Goal: Task Accomplishment & Management: Use online tool/utility

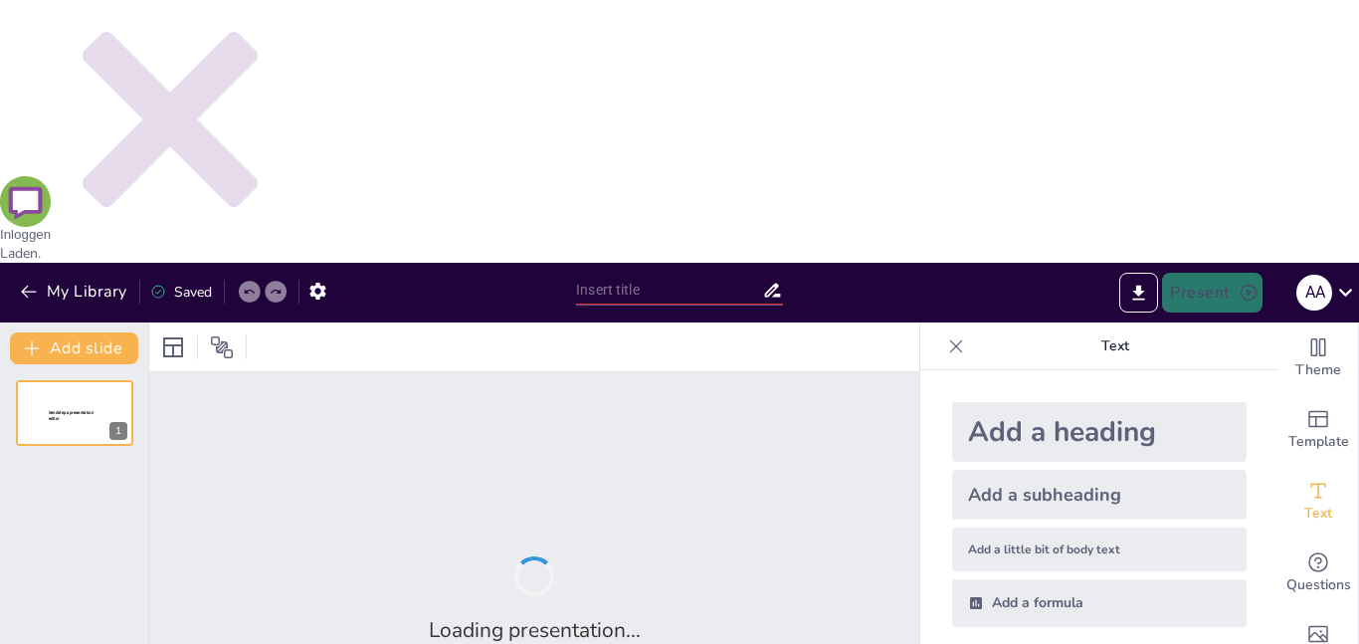
type input "De Geschiedenis van 9/11: Een Overzicht"
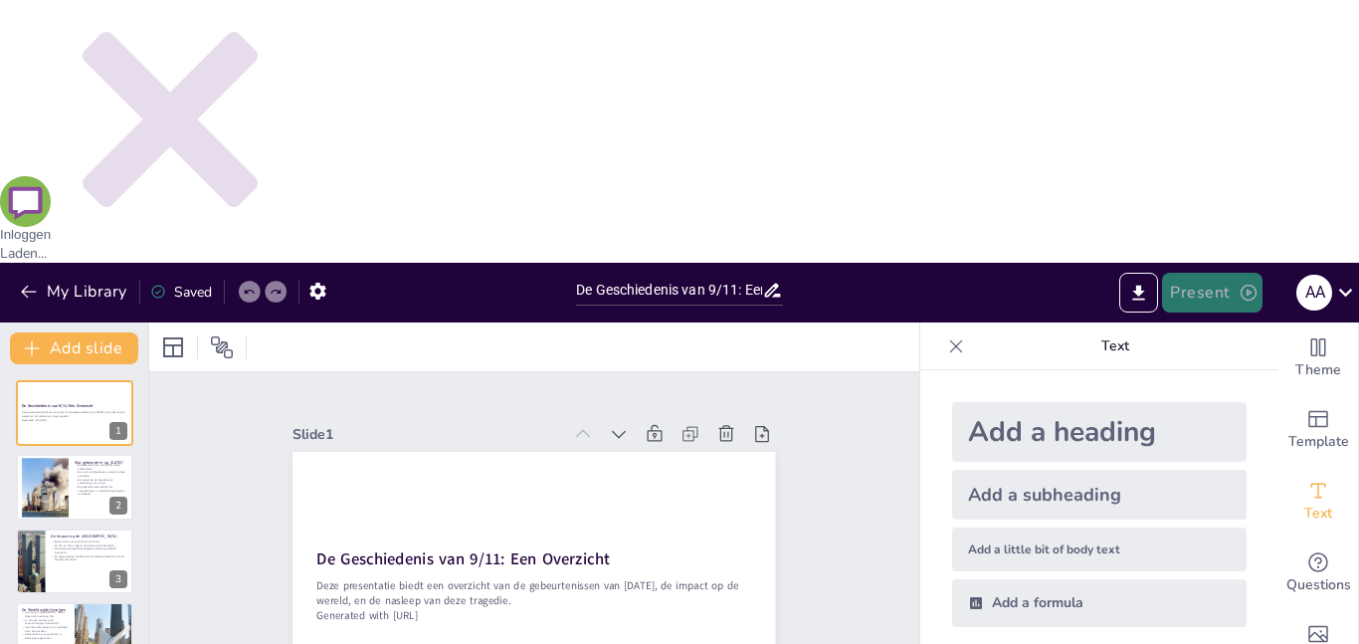
click at [1206, 273] on button "Present" at bounding box center [1211, 293] width 99 height 40
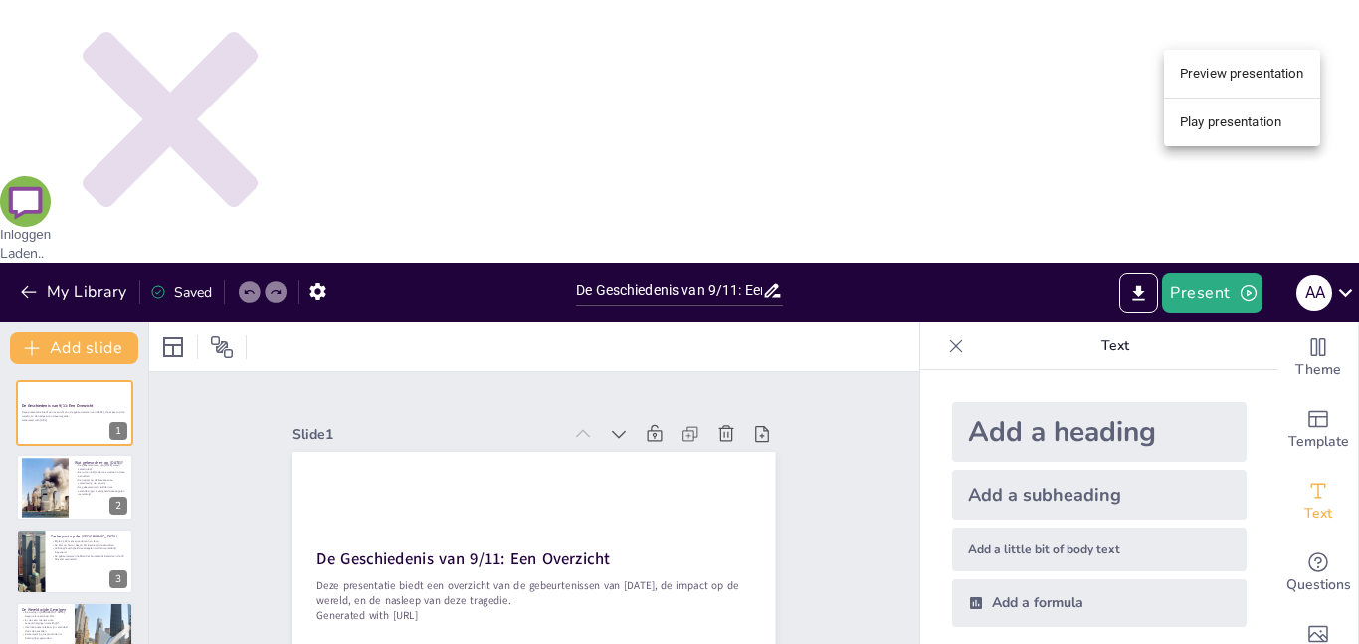
click at [1268, 74] on li "Preview presentation" at bounding box center [1242, 74] width 156 height 32
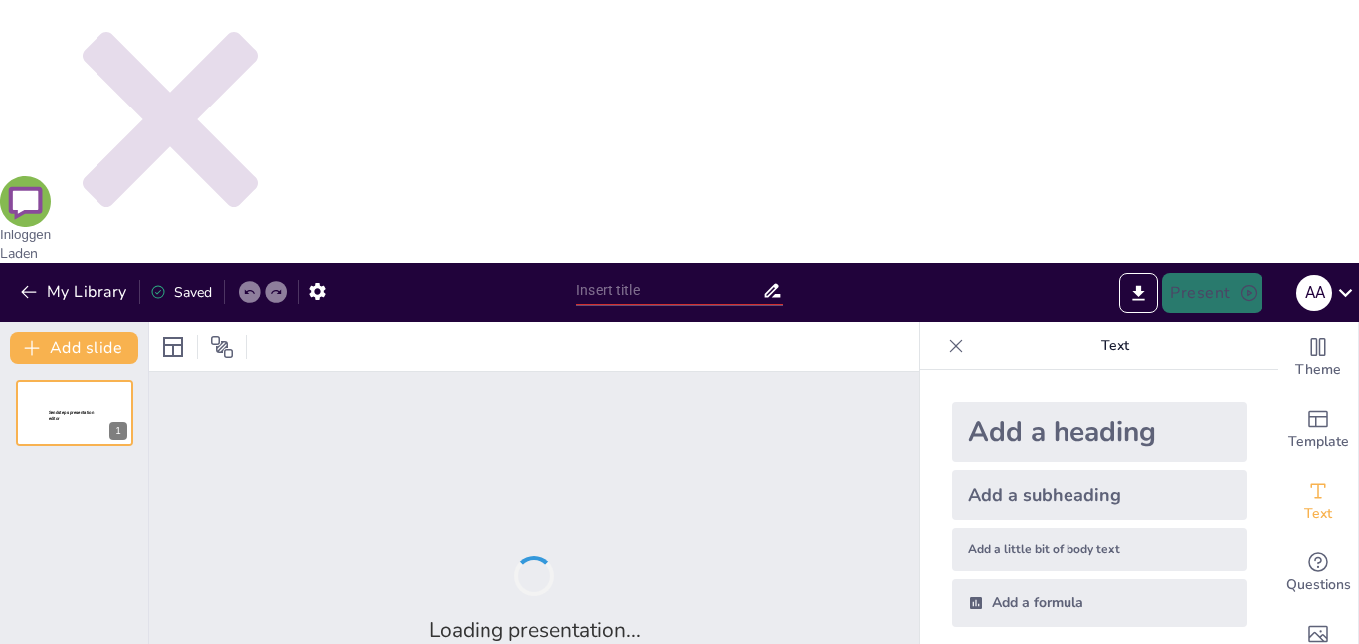
type input "De Geschiedenis van 9/11: Een Overzicht"
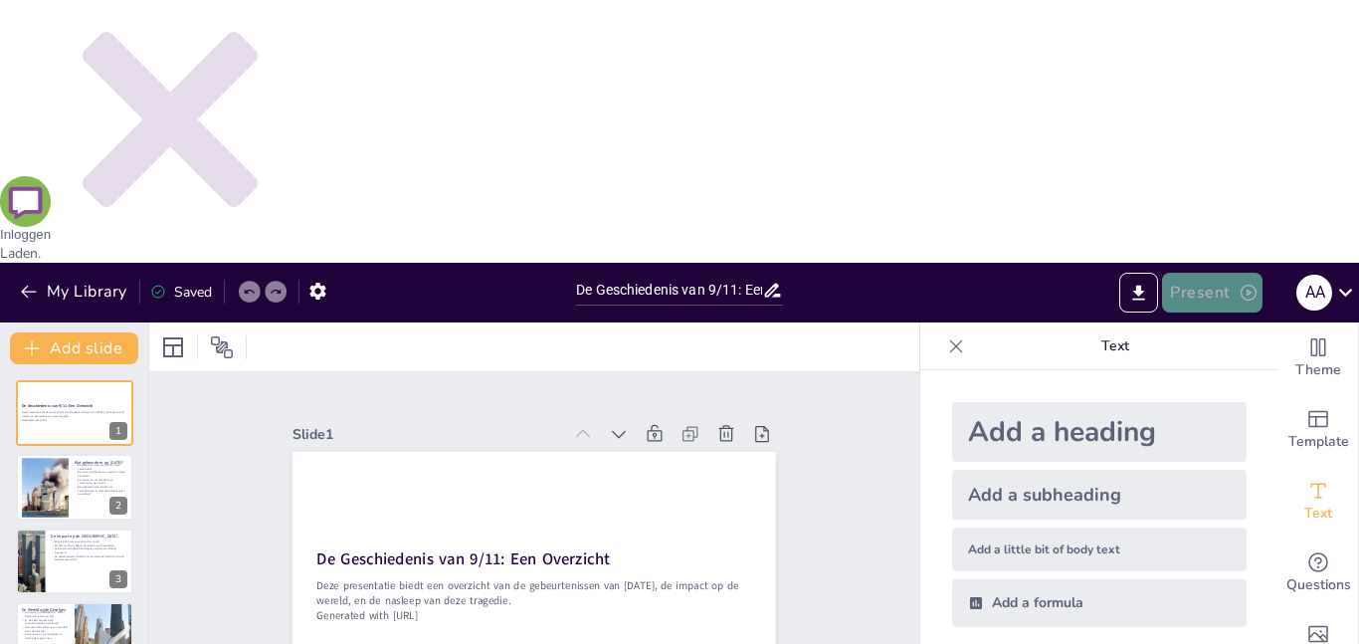
click at [1244, 273] on button "Present" at bounding box center [1211, 293] width 99 height 40
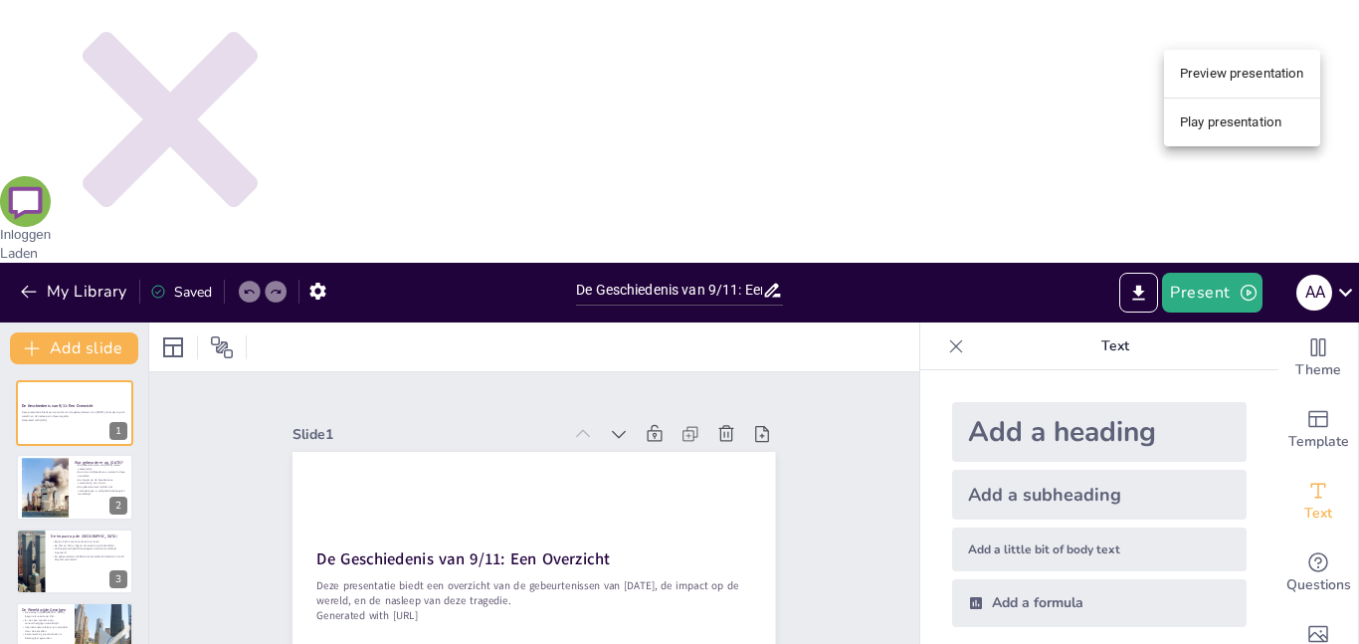
click at [1257, 62] on li "Preview presentation" at bounding box center [1242, 74] width 156 height 32
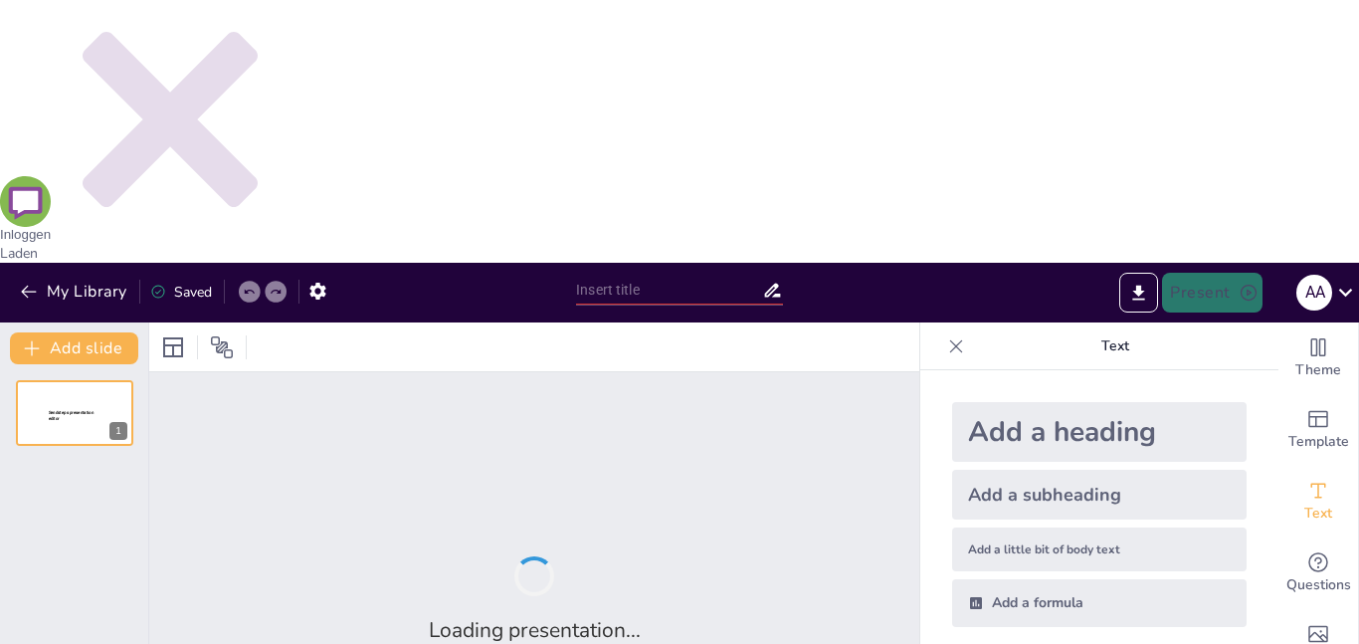
type input "De Geschiedenis van 9/11: Een Overzicht"
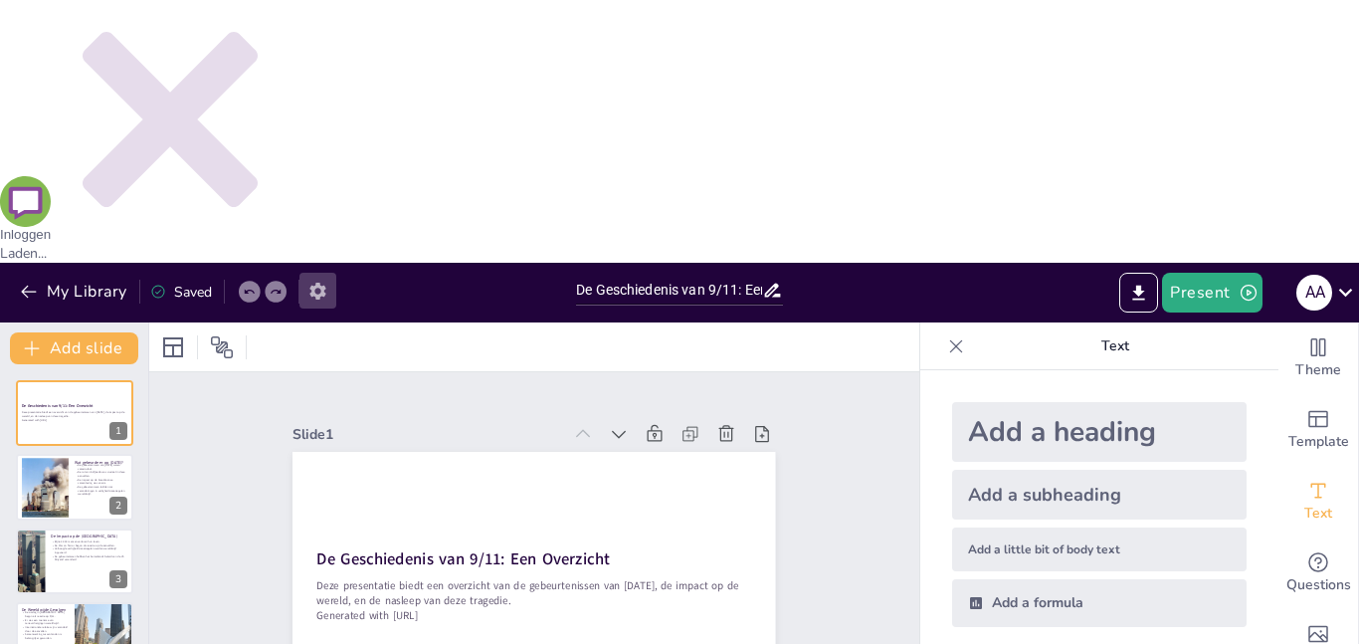
click at [310, 273] on button "button" at bounding box center [317, 291] width 37 height 36
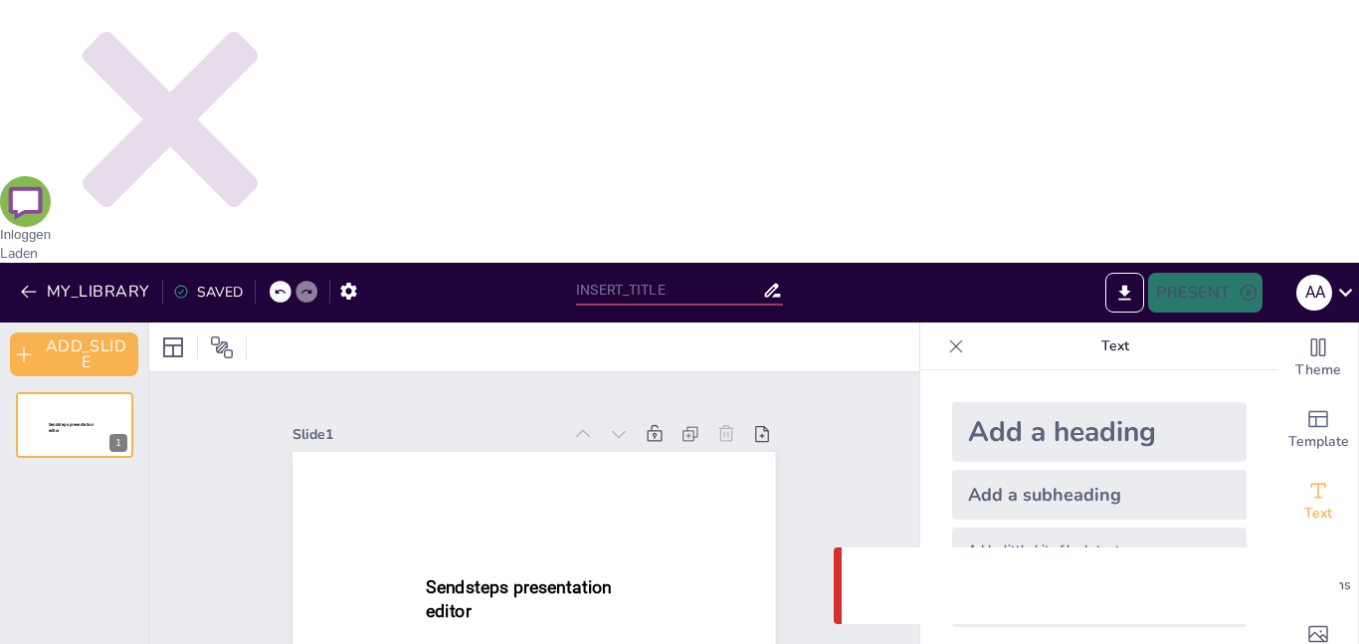
type input "De Geschiedenis van 9/11: Een Overzicht"
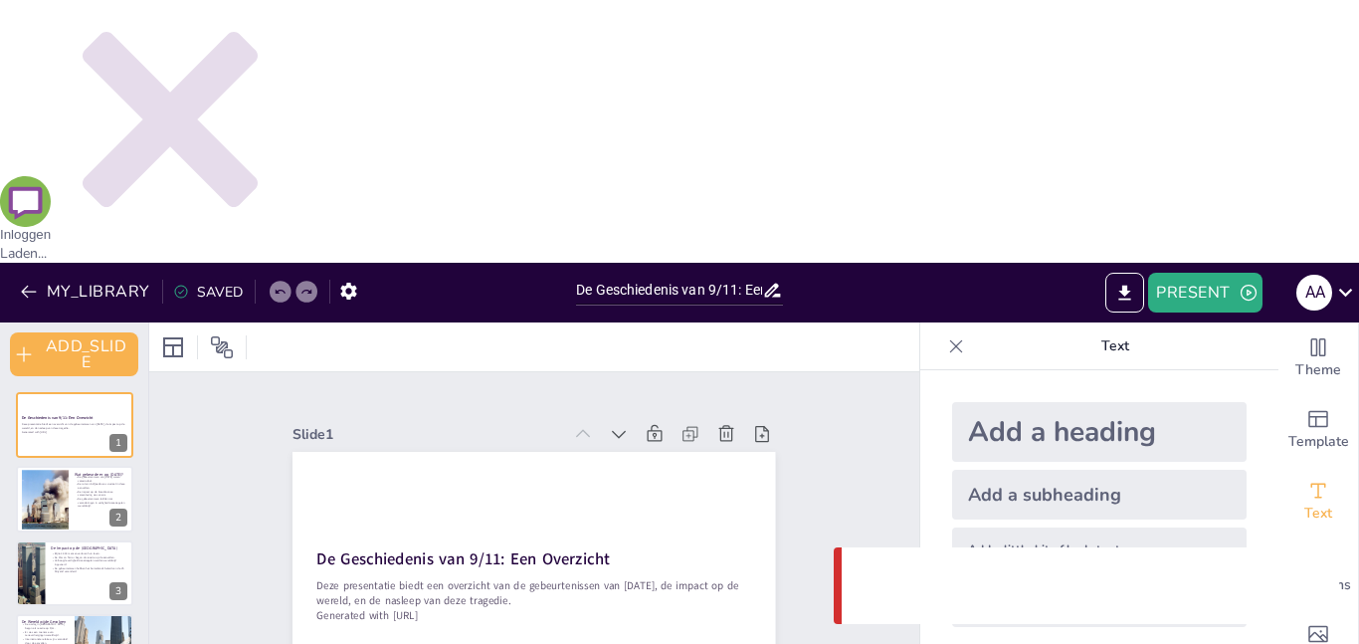
click at [178, 273] on div "SAVED" at bounding box center [203, 291] width 80 height 36
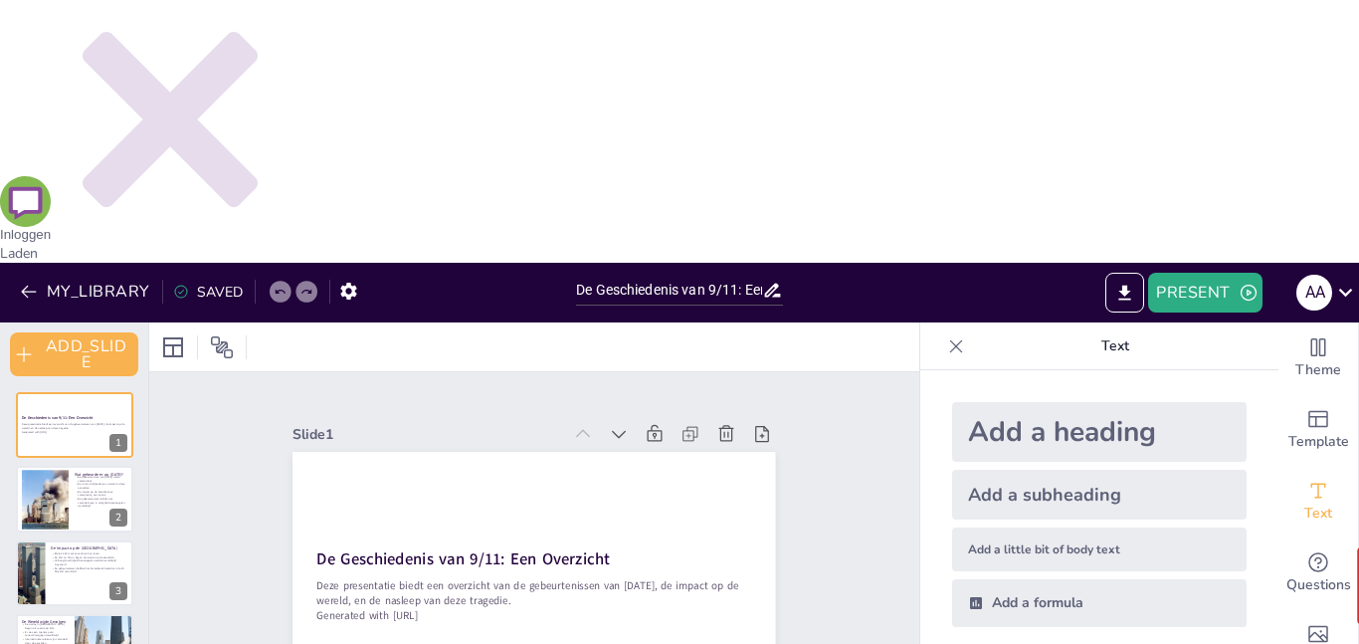
click at [177, 273] on div "SAVED" at bounding box center [203, 291] width 80 height 36
click at [178, 273] on div "SAVED" at bounding box center [203, 291] width 80 height 36
click at [217, 273] on div "SAVED" at bounding box center [203, 291] width 80 height 36
click at [139, 276] on button "MY_LIBRARY" at bounding box center [86, 292] width 143 height 32
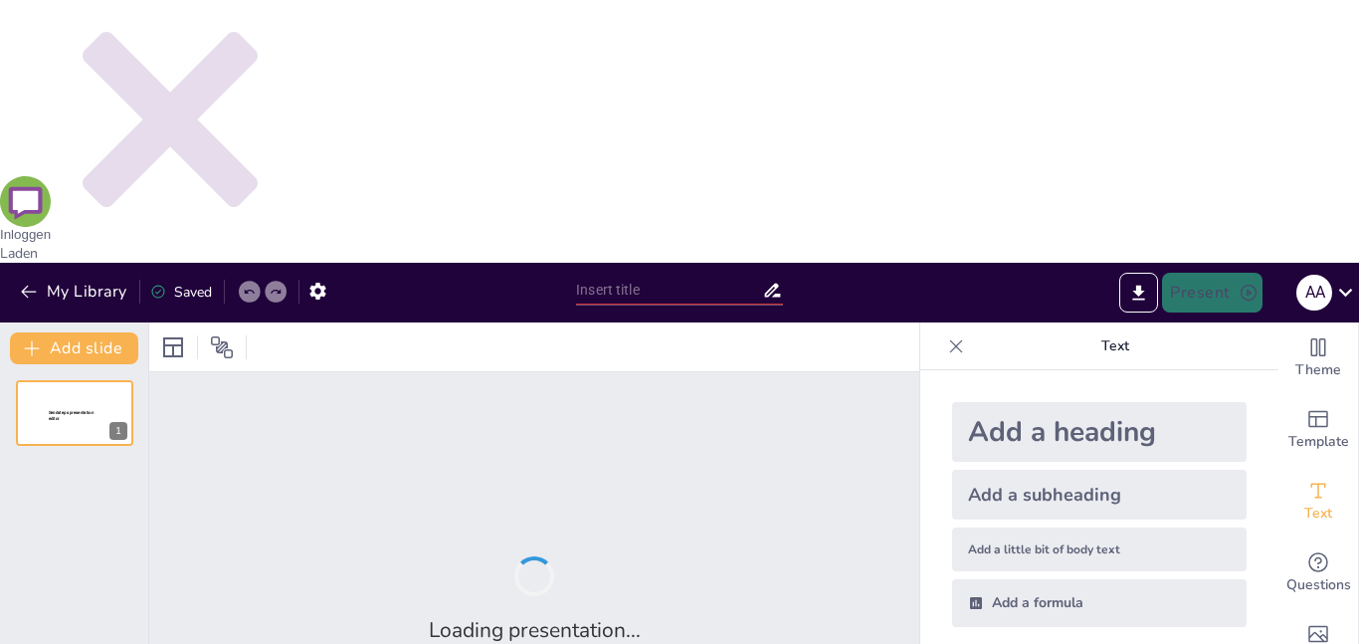
type input "De Geschiedenis van 9/11: Een Overzicht"
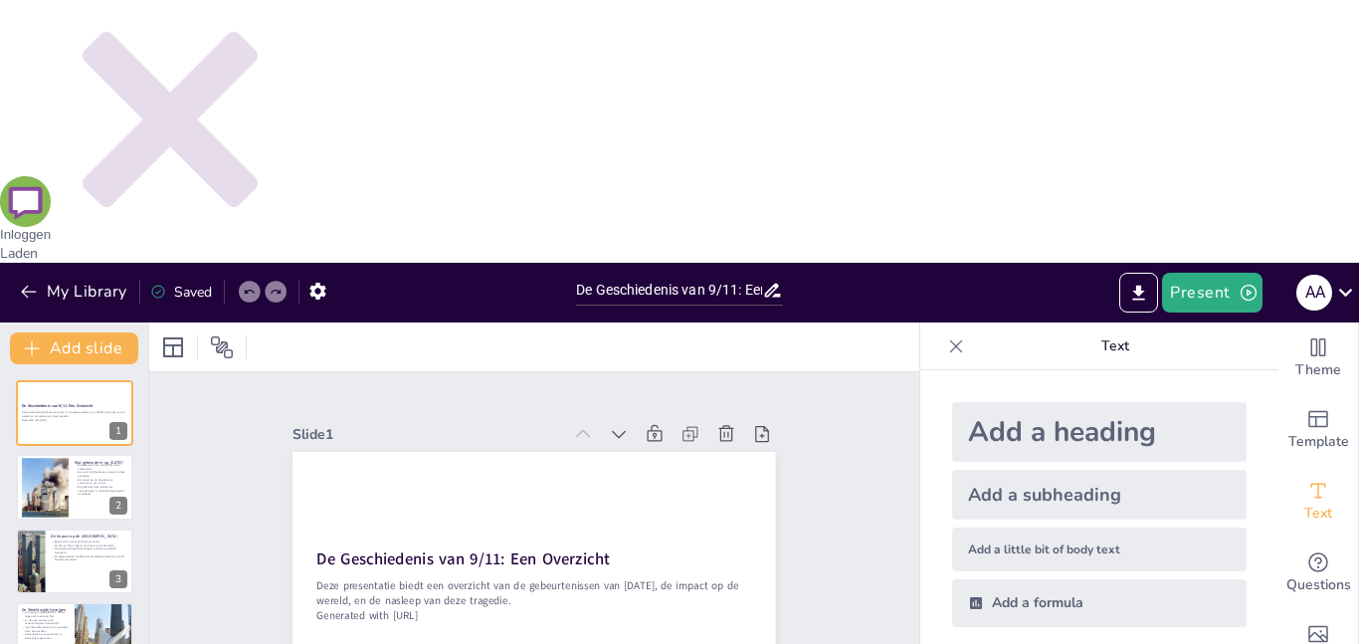
scroll to position [79, 0]
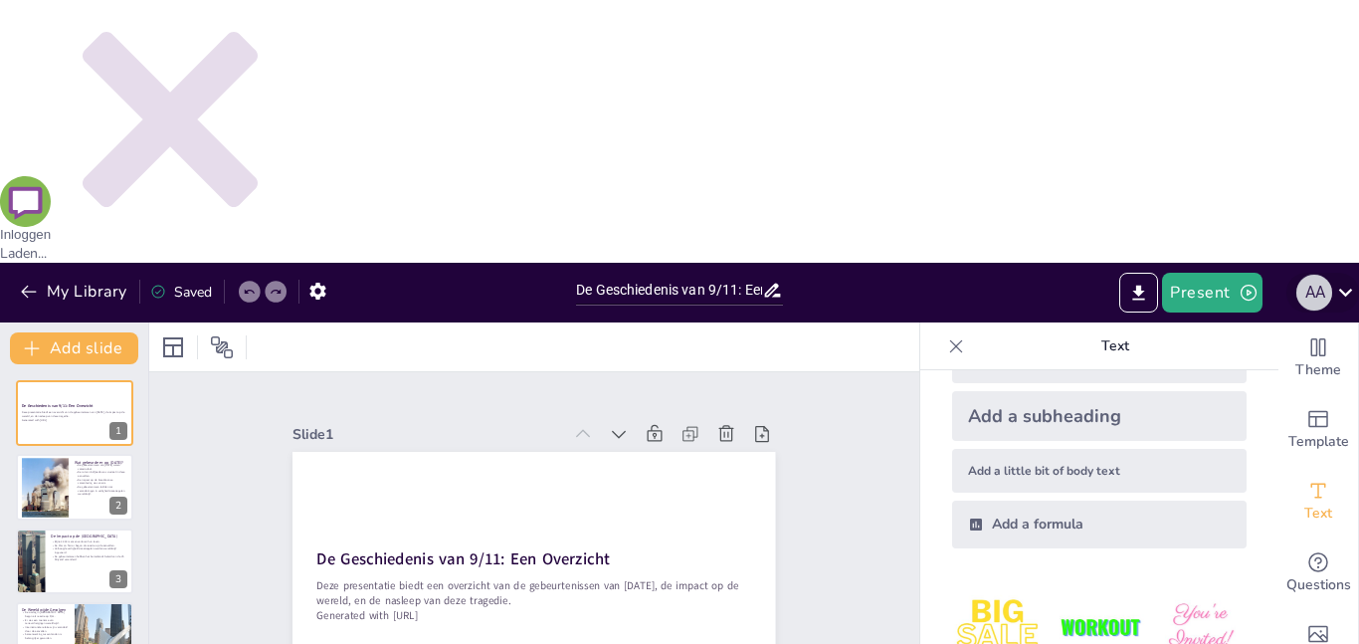
click at [1329, 275] on div "A A" at bounding box center [1314, 293] width 36 height 36
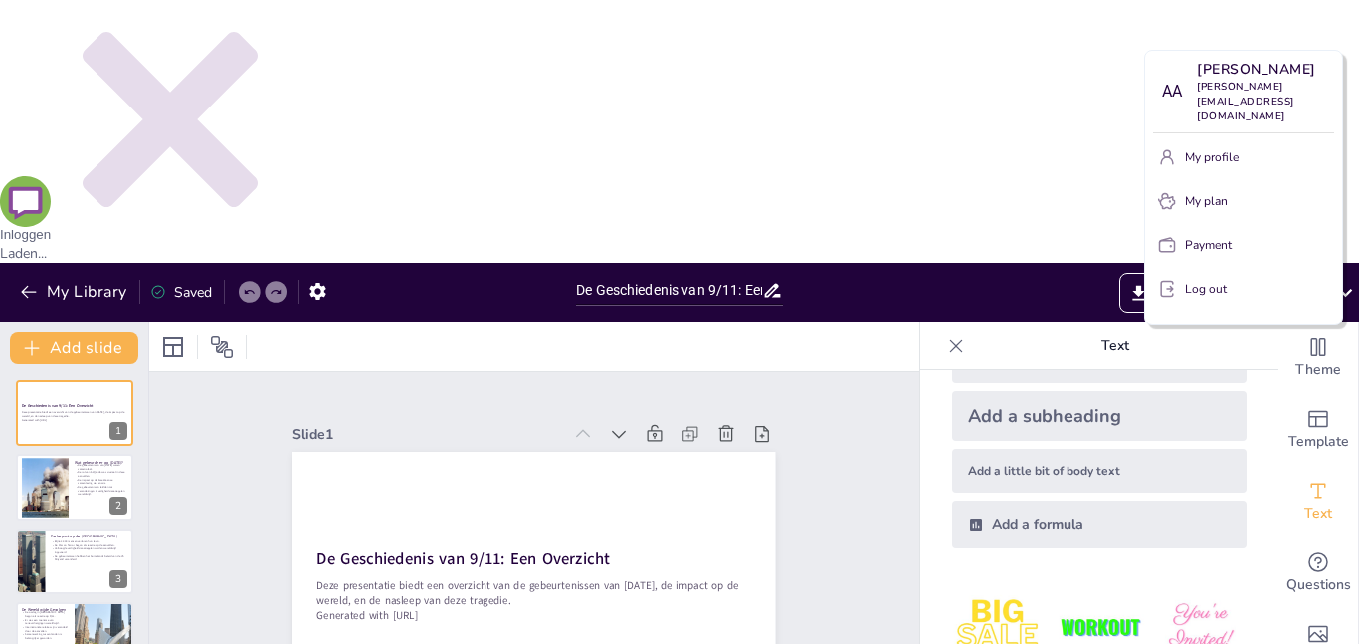
click at [1213, 156] on p "My profile" at bounding box center [1212, 157] width 54 height 18
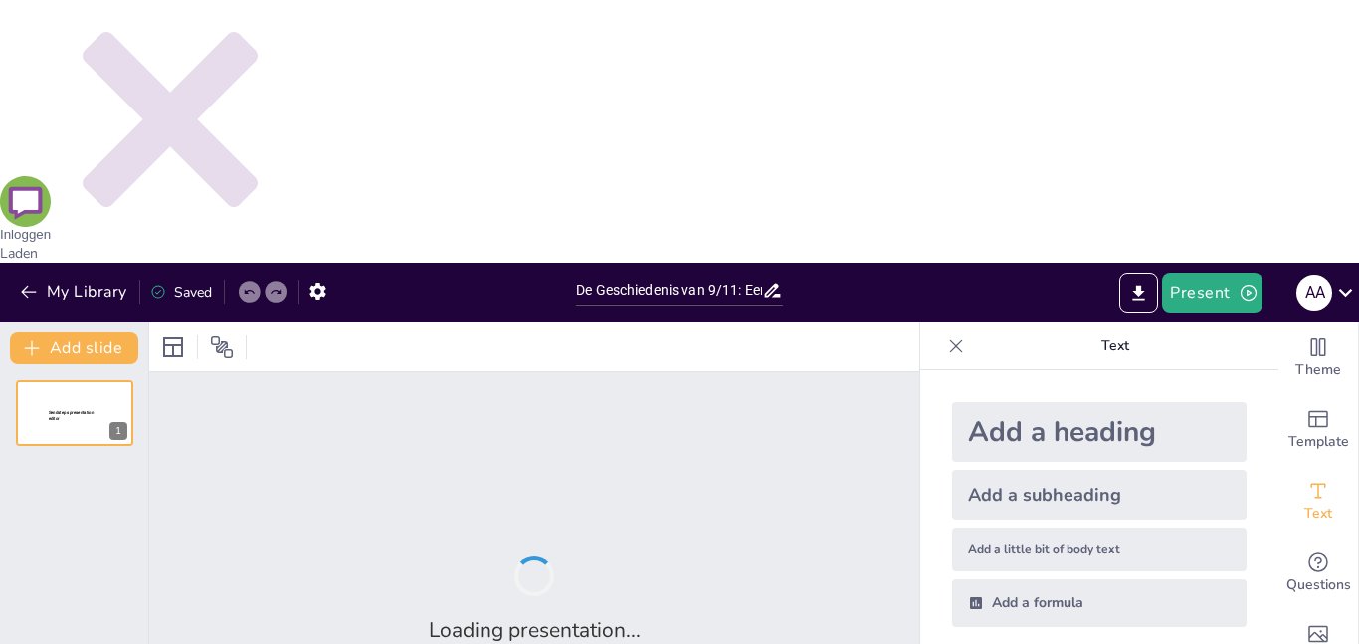
type input "De Geschiedenis van 9/11: Een Overzicht"
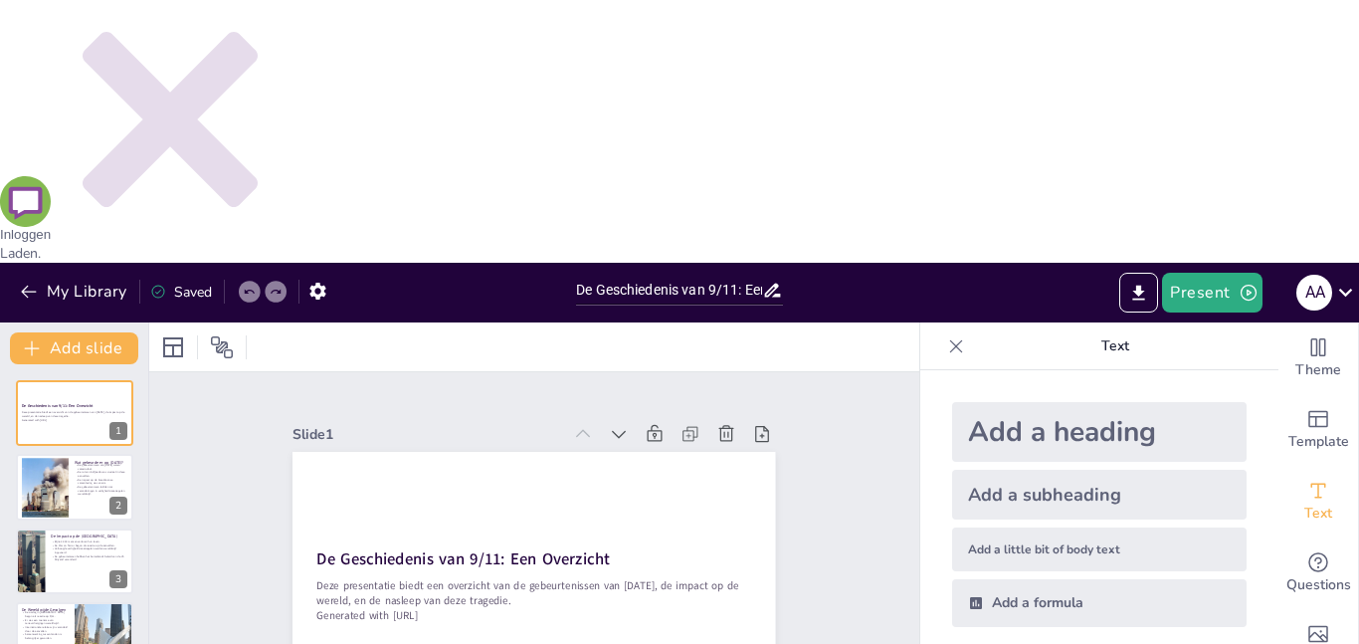
click at [1211, 263] on div "Present A A" at bounding box center [1076, 293] width 566 height 60
click at [1211, 273] on button "Present" at bounding box center [1211, 293] width 99 height 40
click at [1198, 78] on li "Preview presentation" at bounding box center [1242, 74] width 156 height 32
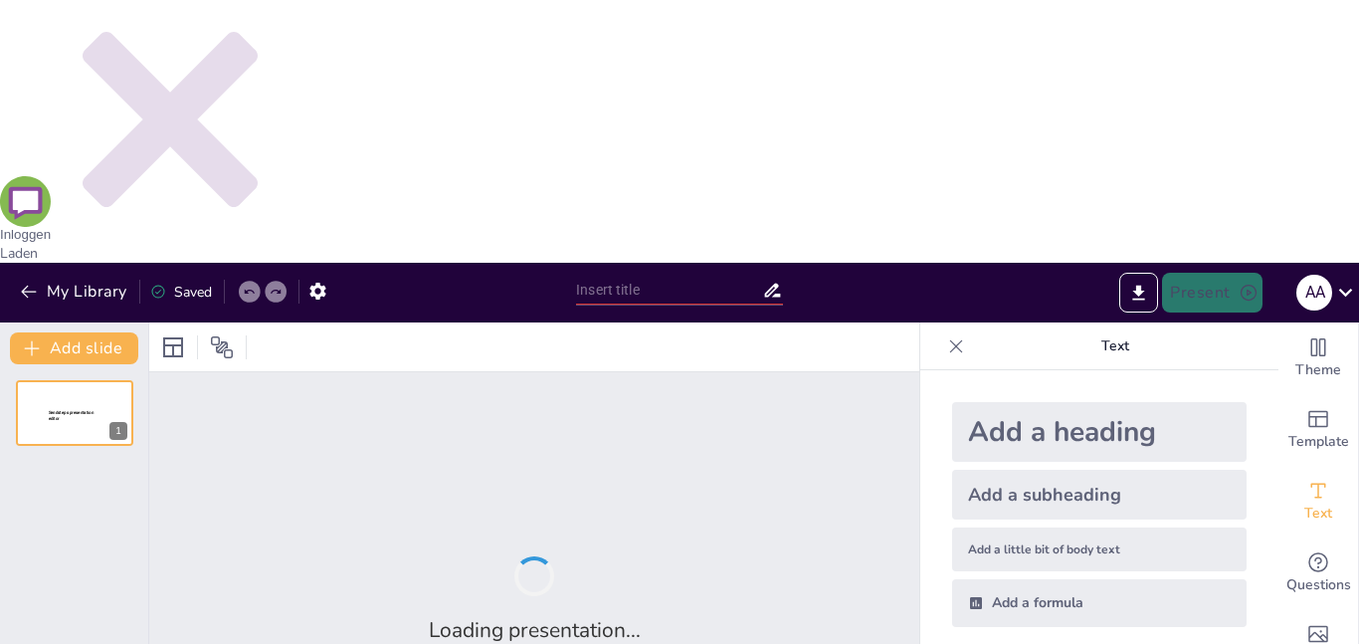
type input "De Geschiedenis van 9/11: Een Overzicht"
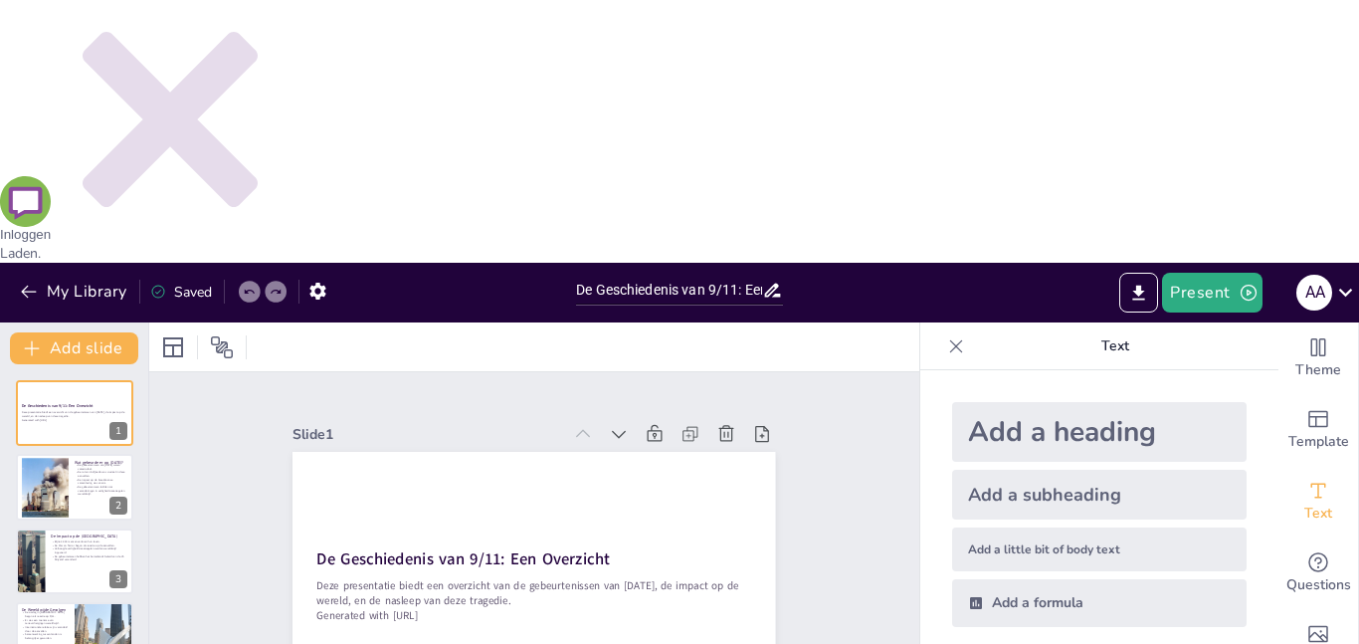
click at [329, 263] on div "My Library Saved" at bounding box center [283, 291] width 566 height 56
click at [319, 281] on icon "button" at bounding box center [317, 291] width 21 height 21
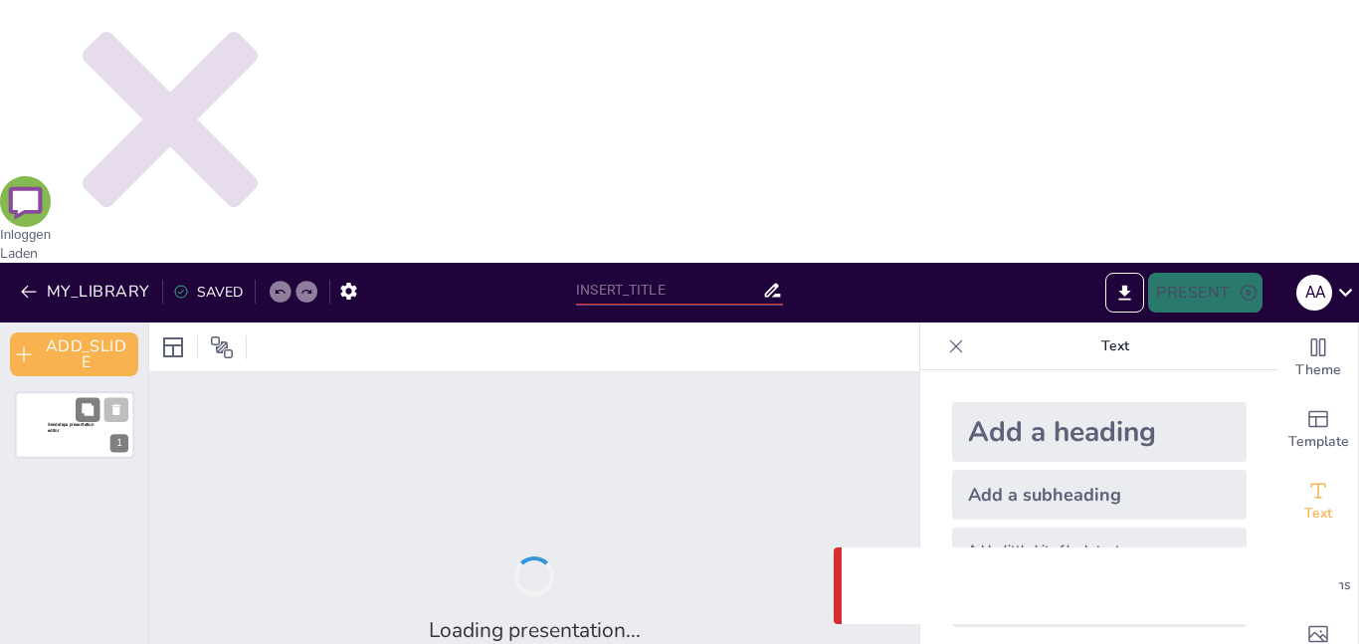
type input "De Geschiedenis van 9/11: Een Overzicht"
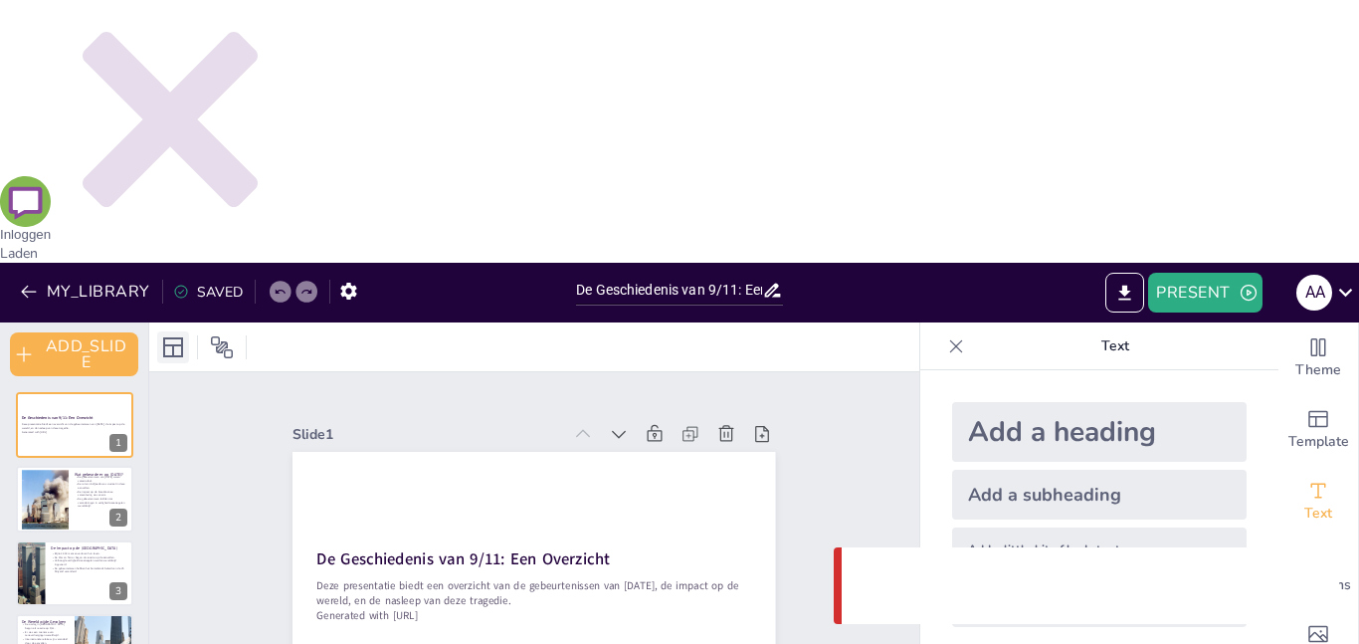
click at [170, 337] on icon at bounding box center [173, 347] width 20 height 20
click at [226, 335] on icon at bounding box center [222, 347] width 24 height 24
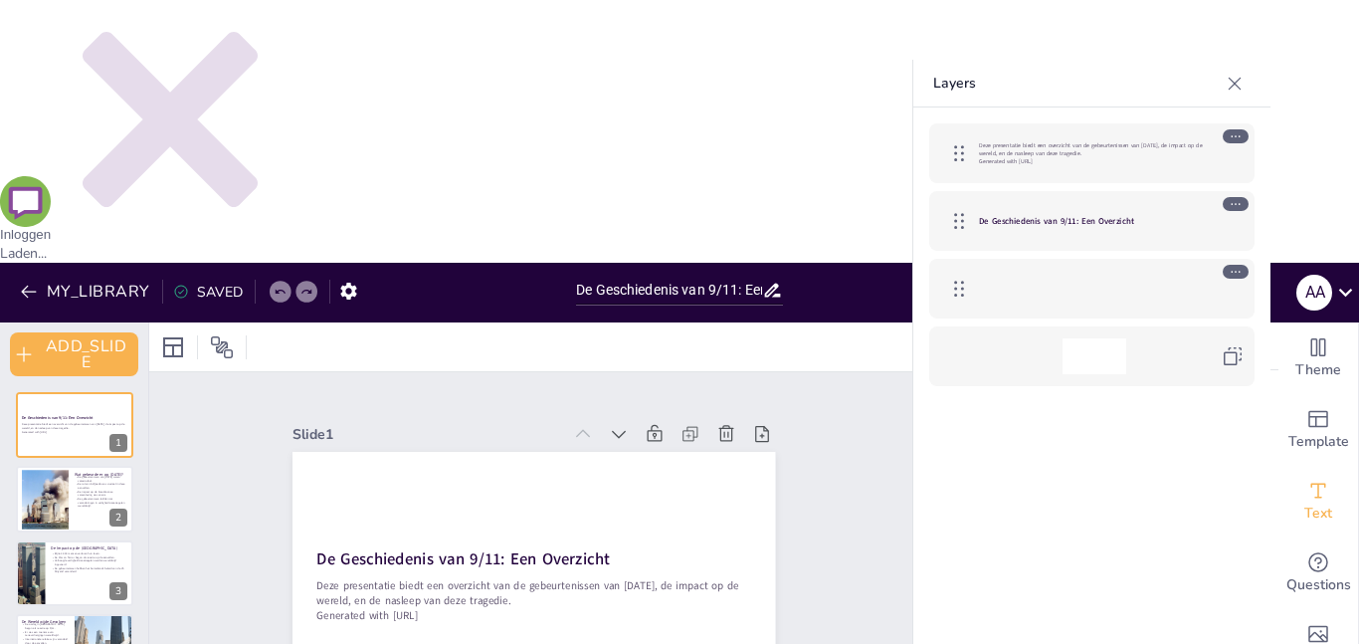
type textarea "De berichtgeving van de media heeft de manier waarop mensen de aanvallen en de …"
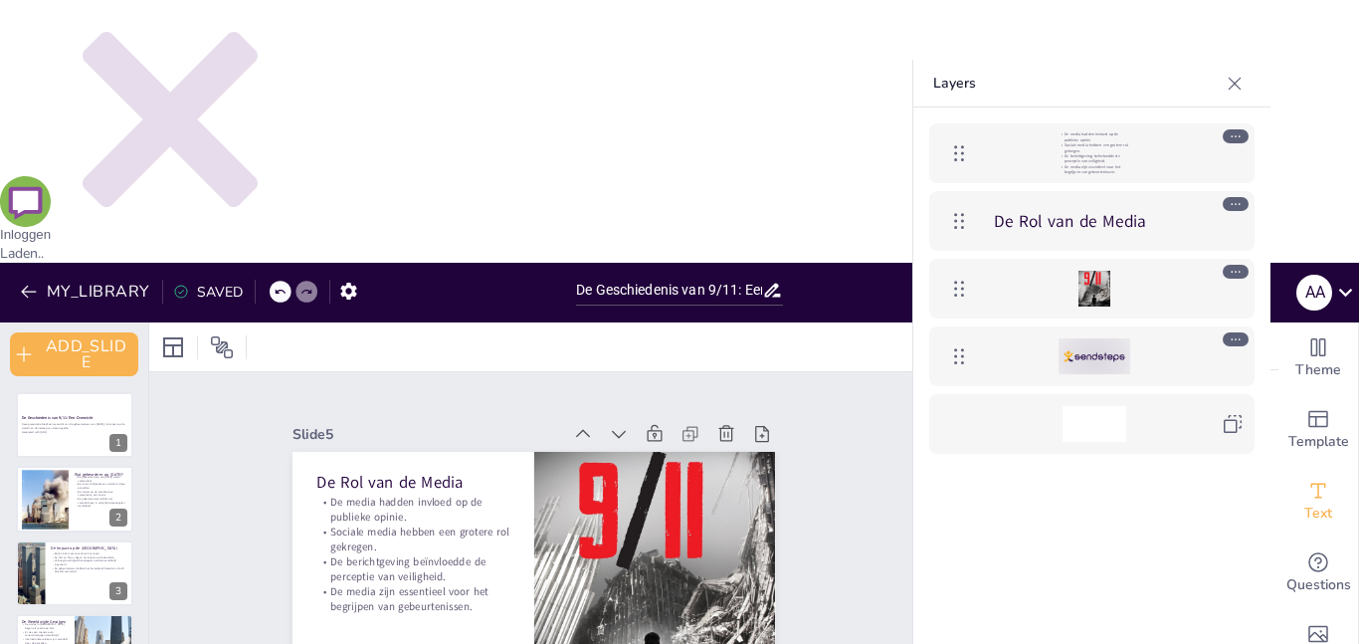
scroll to position [80, 0]
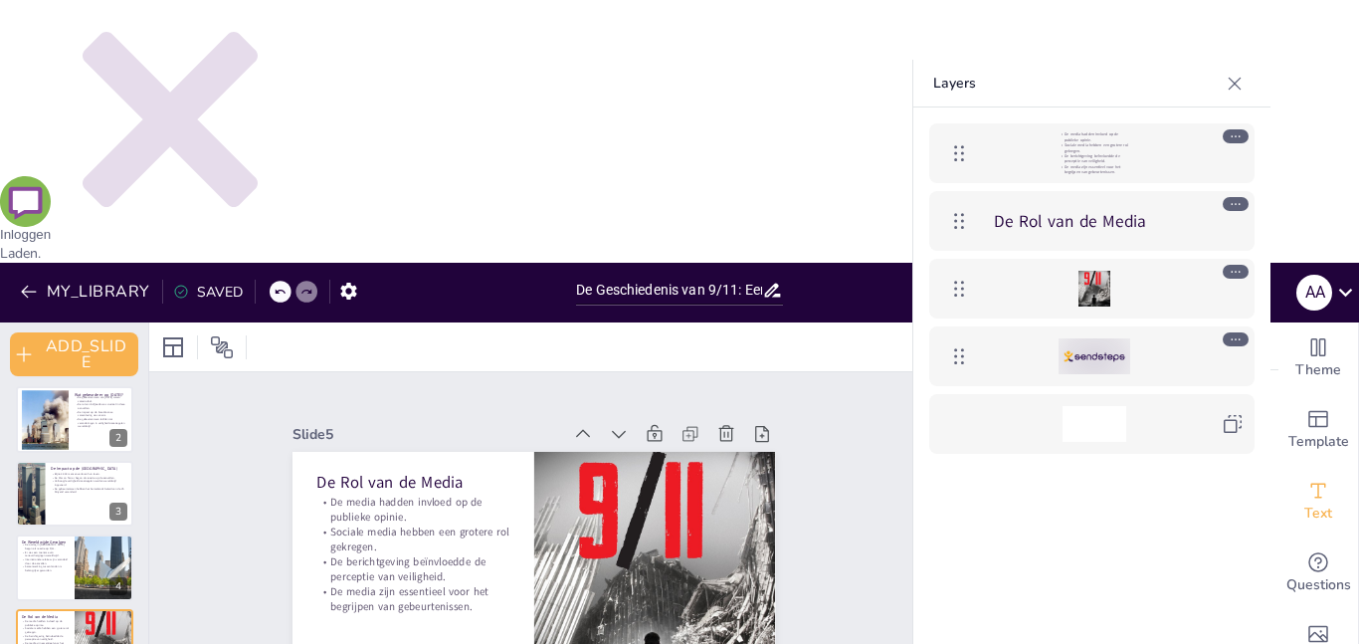
click at [10, 508] on div "De Geschiedenis van 9/11: Een Overzicht Deze presentatie biedt een overzicht va…" at bounding box center [74, 604] width 148 height 584
